Goal: Task Accomplishment & Management: Manage account settings

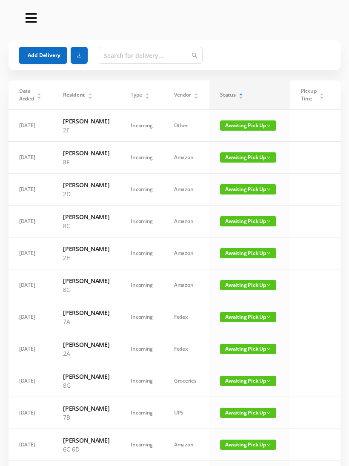
click at [236, 258] on span "Awaiting Pick Up" at bounding box center [248, 253] width 56 height 10
click at [243, 258] on span "Awaiting Pick Up" at bounding box center [248, 253] width 56 height 10
click at [232, 323] on link "Picked Up" at bounding box center [239, 324] width 55 height 14
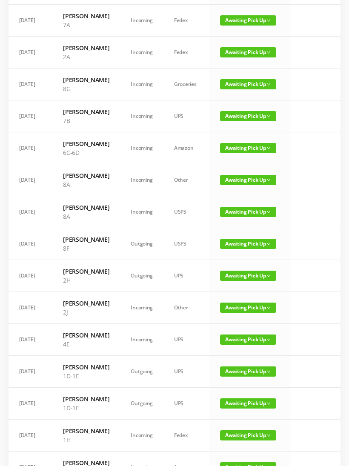
scroll to position [265, 0]
click at [242, 281] on span "Awaiting Pick Up" at bounding box center [248, 276] width 56 height 10
click at [237, 414] on link "Picked Up" at bounding box center [239, 418] width 55 height 14
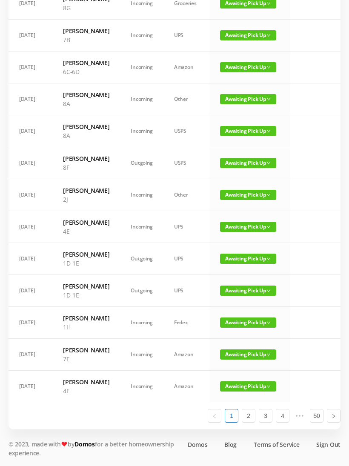
scroll to position [482, 0]
click at [249, 422] on link "2" at bounding box center [248, 415] width 13 height 13
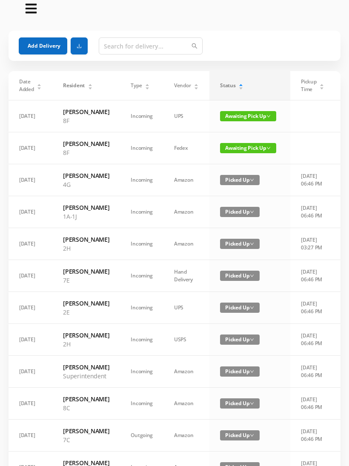
scroll to position [0, 0]
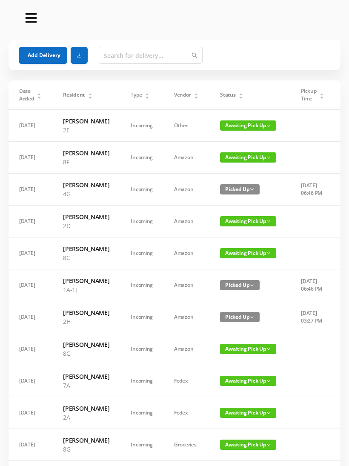
click at [43, 48] on button "Add Delivery" at bounding box center [43, 55] width 48 height 17
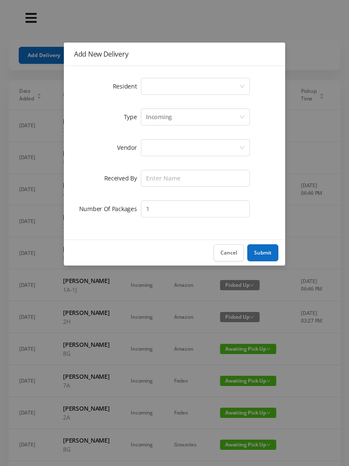
click at [238, 82] on div "Select a person" at bounding box center [192, 86] width 93 height 16
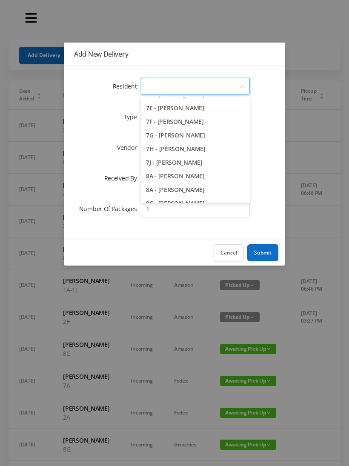
scroll to position [1069, 0]
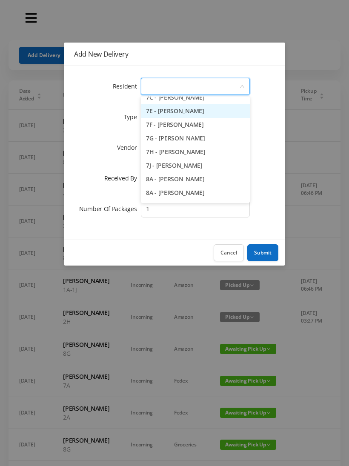
click at [191, 110] on li "7E - [PERSON_NAME]" at bounding box center [195, 111] width 109 height 14
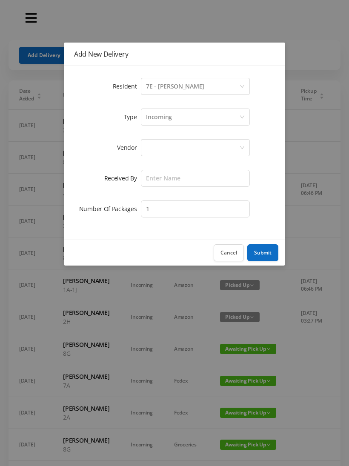
click at [196, 146] on div at bounding box center [192, 148] width 93 height 16
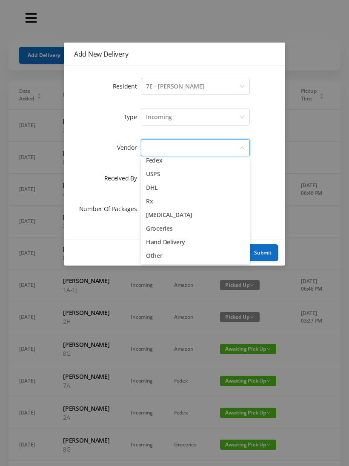
scroll to position [33, 0]
click at [185, 242] on li "Hand Delivery" at bounding box center [195, 242] width 109 height 14
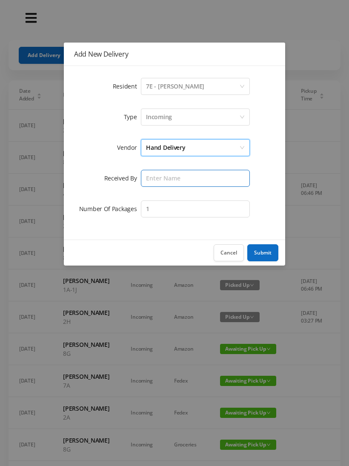
click at [202, 178] on input "text" at bounding box center [195, 178] width 109 height 17
type input "[PERSON_NAME]"
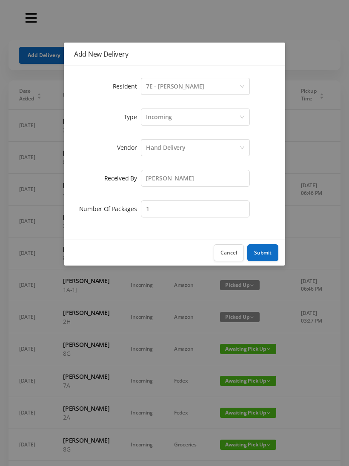
click at [268, 252] on button "Submit" at bounding box center [262, 252] width 31 height 17
